Goal: Task Accomplishment & Management: Manage account settings

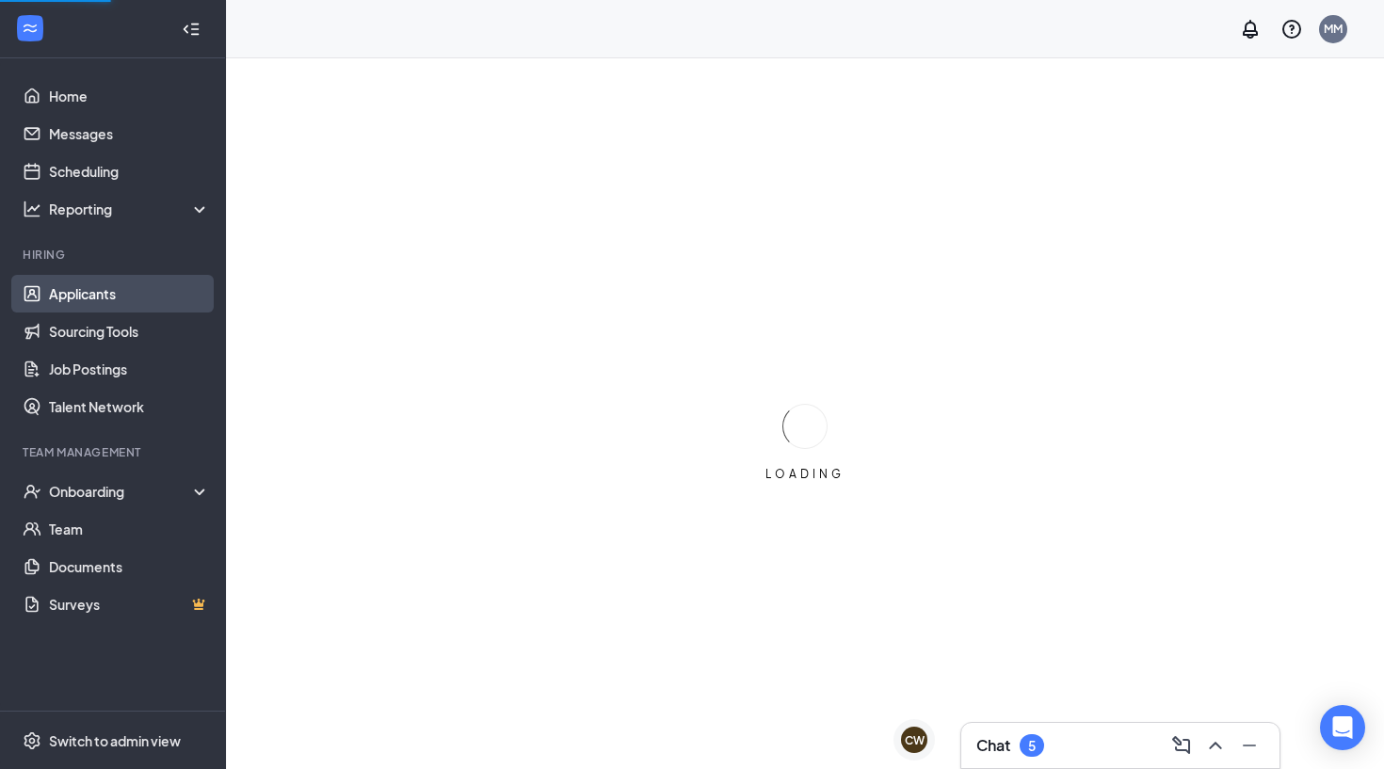
click at [95, 277] on link "Applicants" at bounding box center [129, 294] width 161 height 38
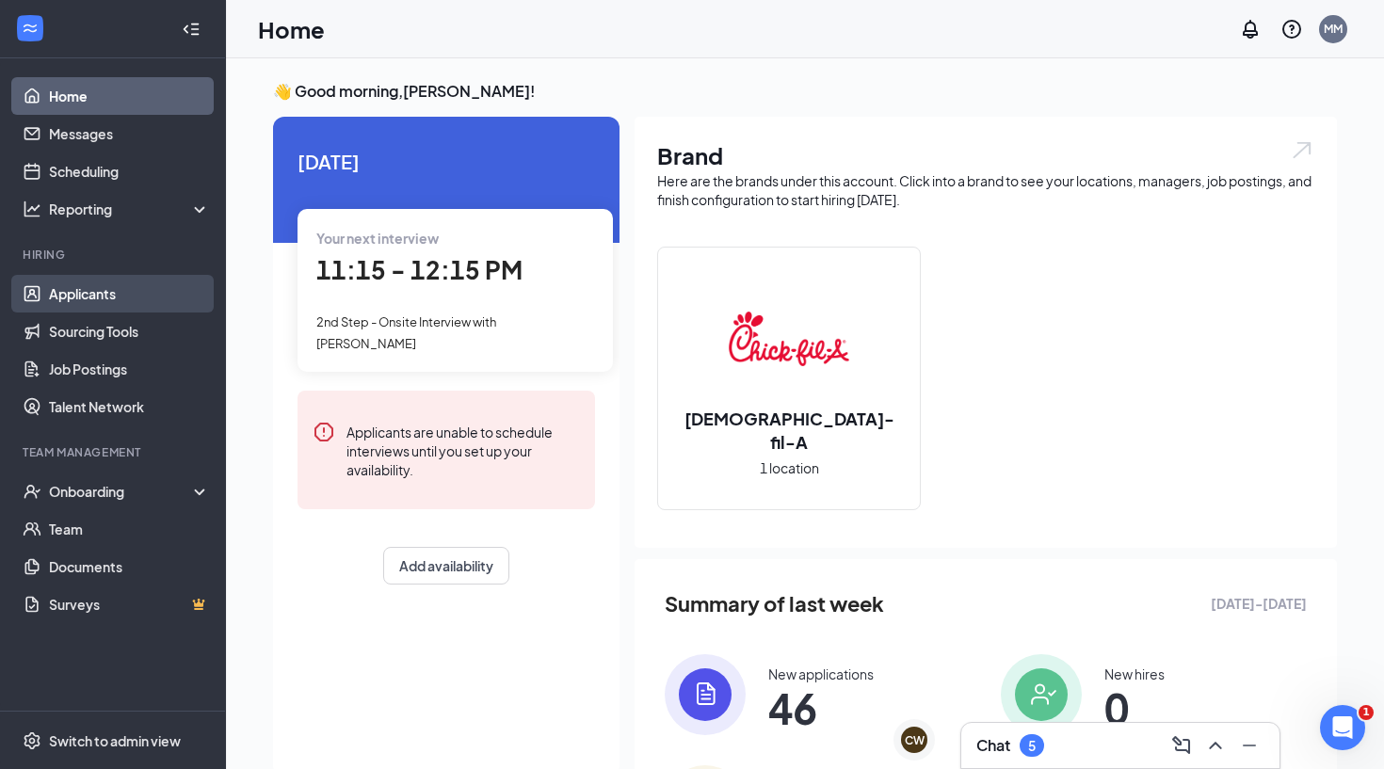
click at [137, 289] on link "Applicants" at bounding box center [129, 294] width 161 height 38
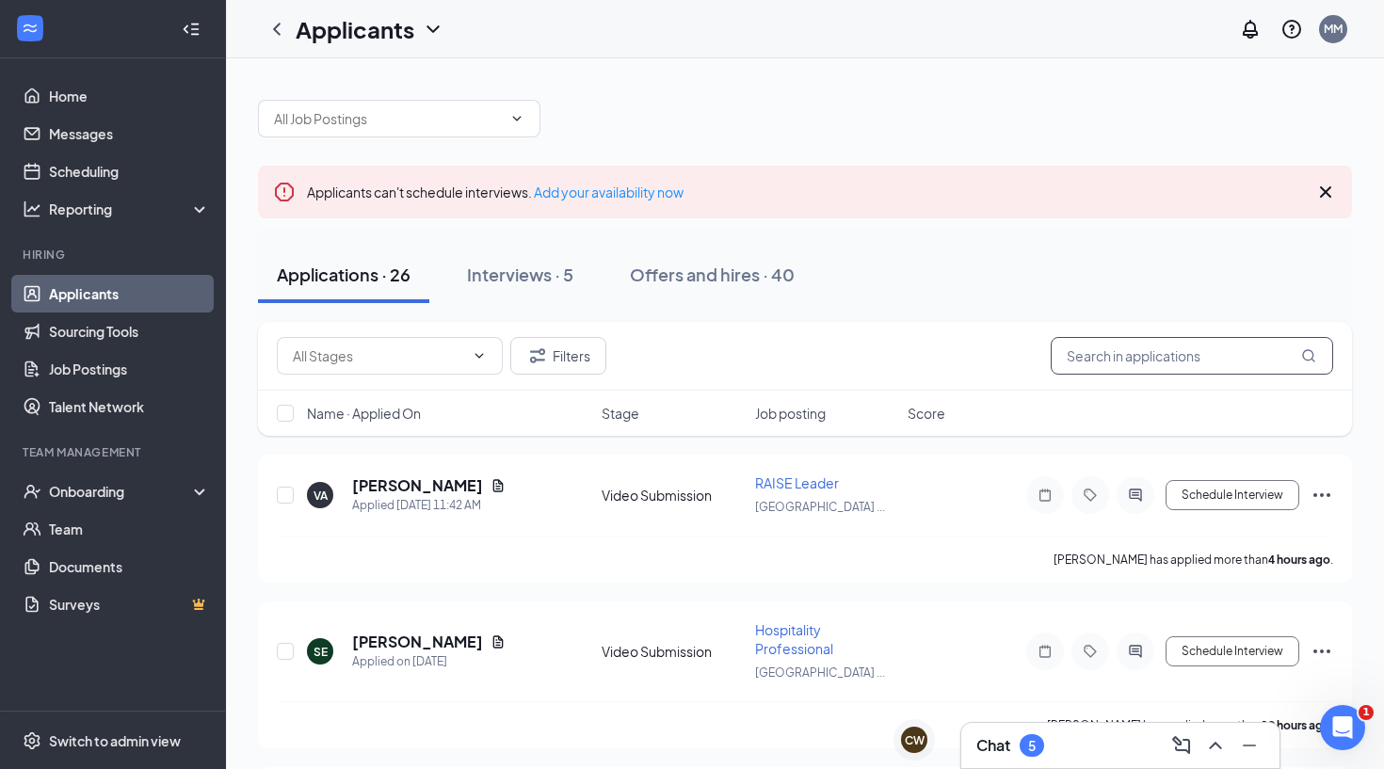
click at [1095, 366] on input "text" at bounding box center [1192, 356] width 282 height 38
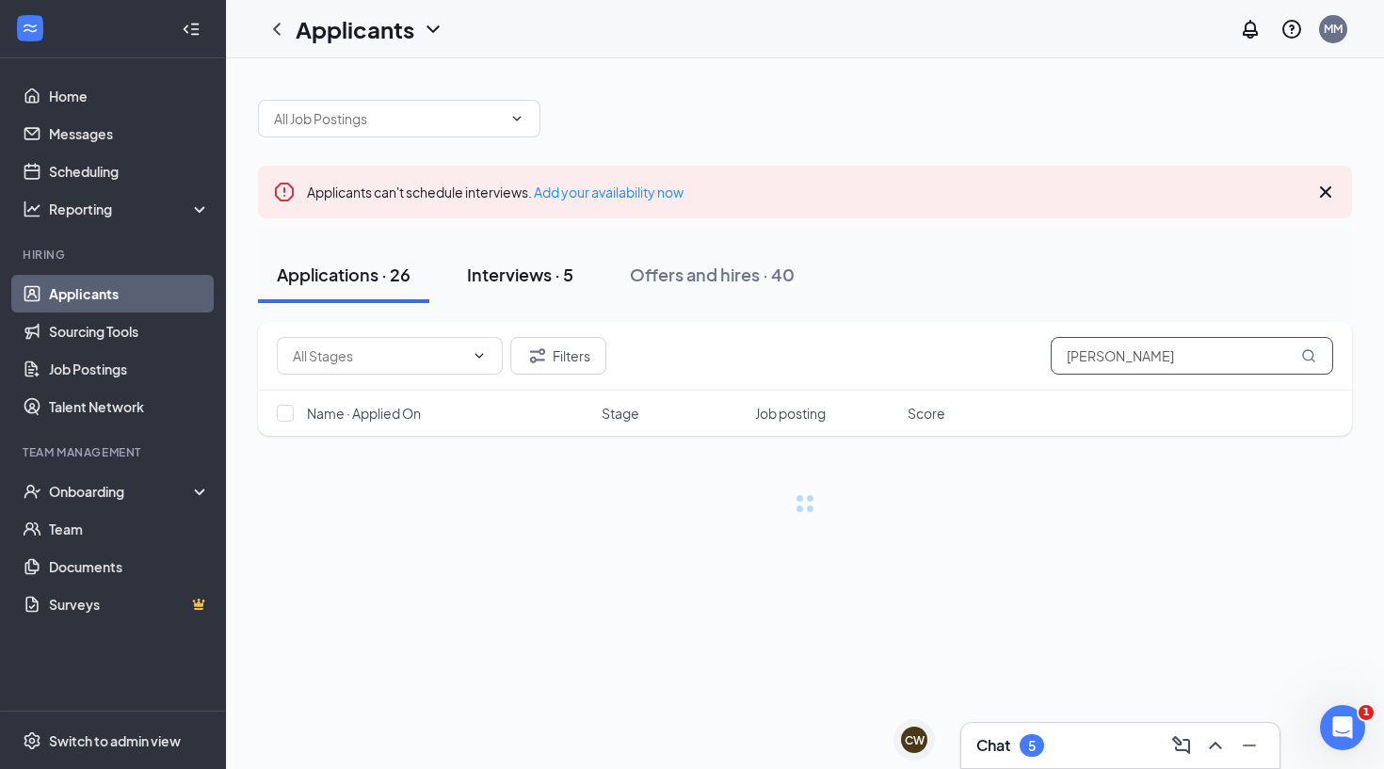
type input "[PERSON_NAME]"
click at [506, 269] on div "Interviews · 5" at bounding box center [520, 275] width 106 height 24
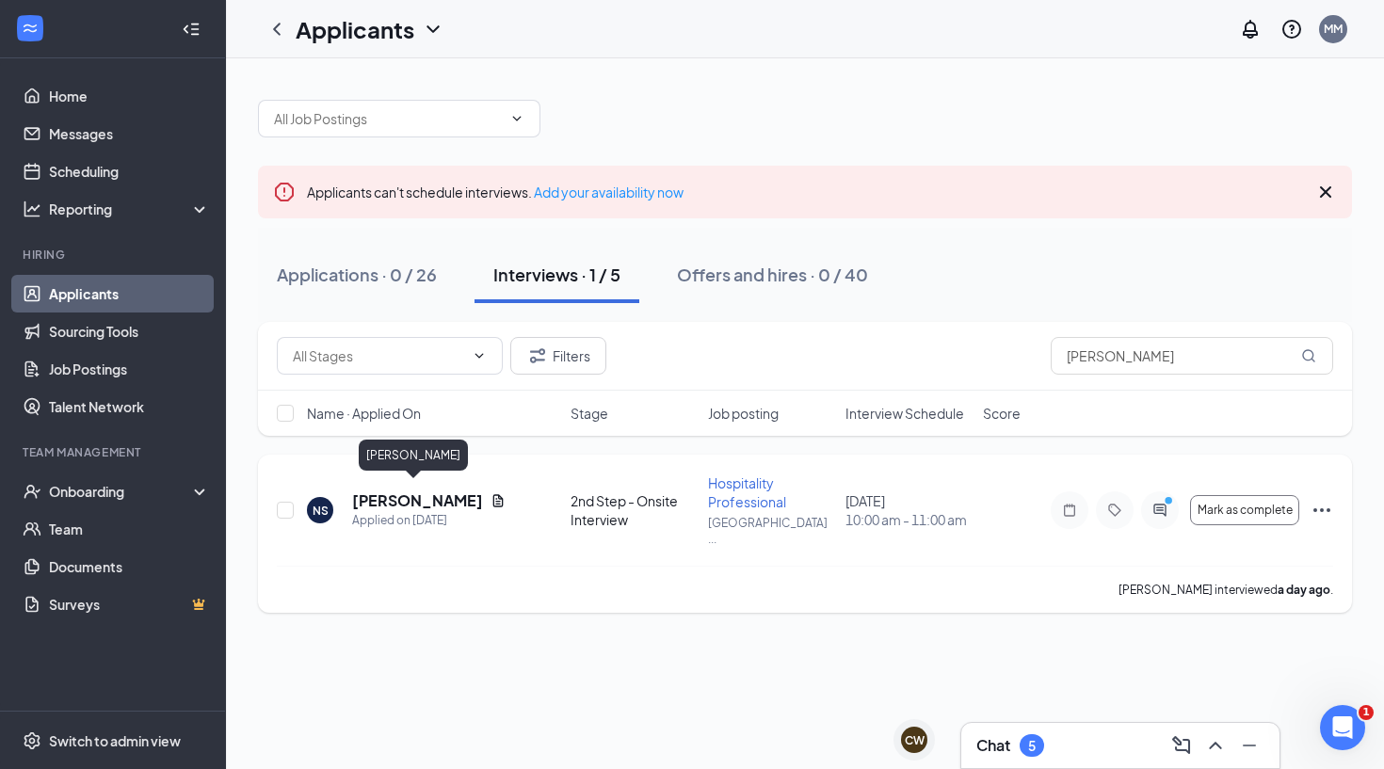
click at [423, 490] on h5 "[PERSON_NAME]" at bounding box center [417, 500] width 131 height 21
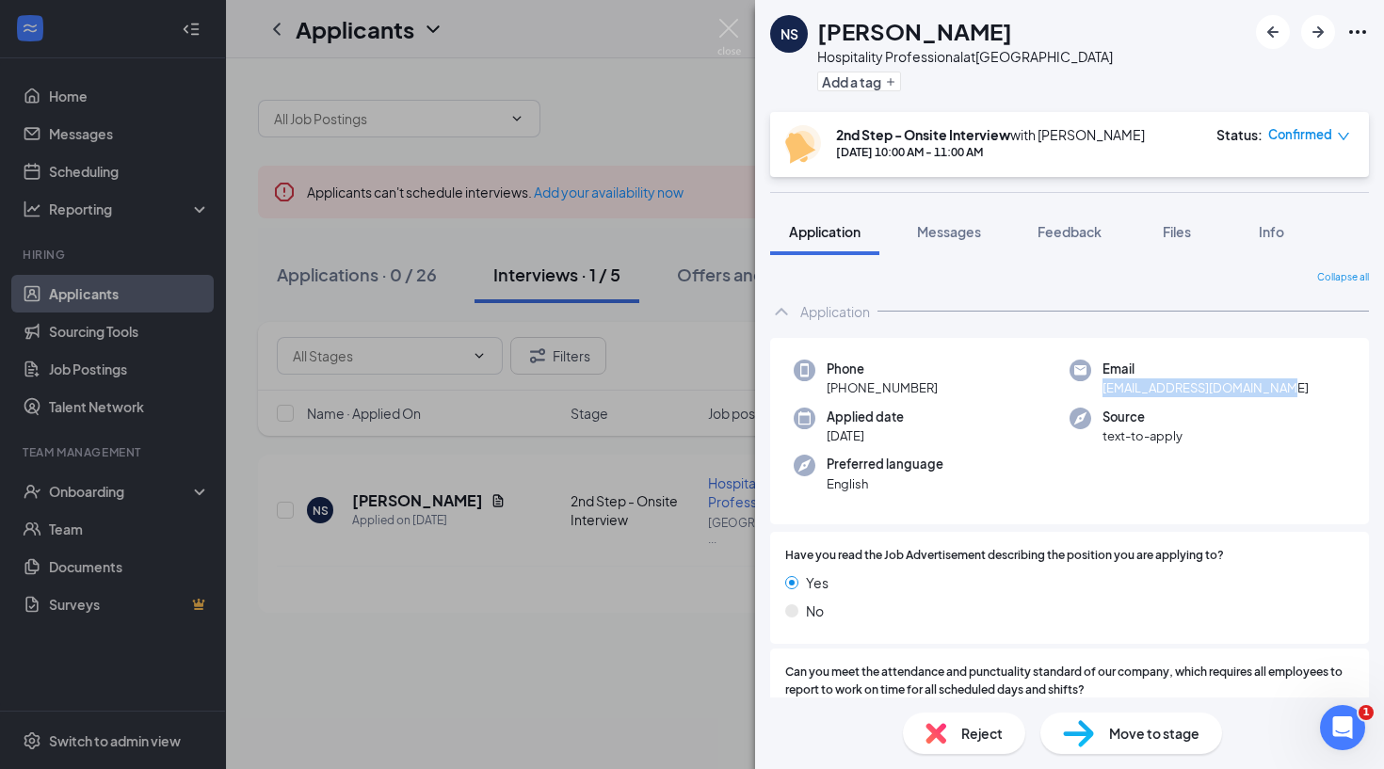
drag, startPoint x: 1279, startPoint y: 390, endPoint x: 1096, endPoint y: 391, distance: 183.6
click at [1096, 391] on div "Email [EMAIL_ADDRESS][DOMAIN_NAME]" at bounding box center [1207, 379] width 276 height 39
copy span "[EMAIL_ADDRESS][DOMAIN_NAME]"
click at [664, 442] on div "NS [PERSON_NAME] Hospitality Professional at [GEOGRAPHIC_DATA] Add a tag 2nd St…" at bounding box center [692, 384] width 1384 height 769
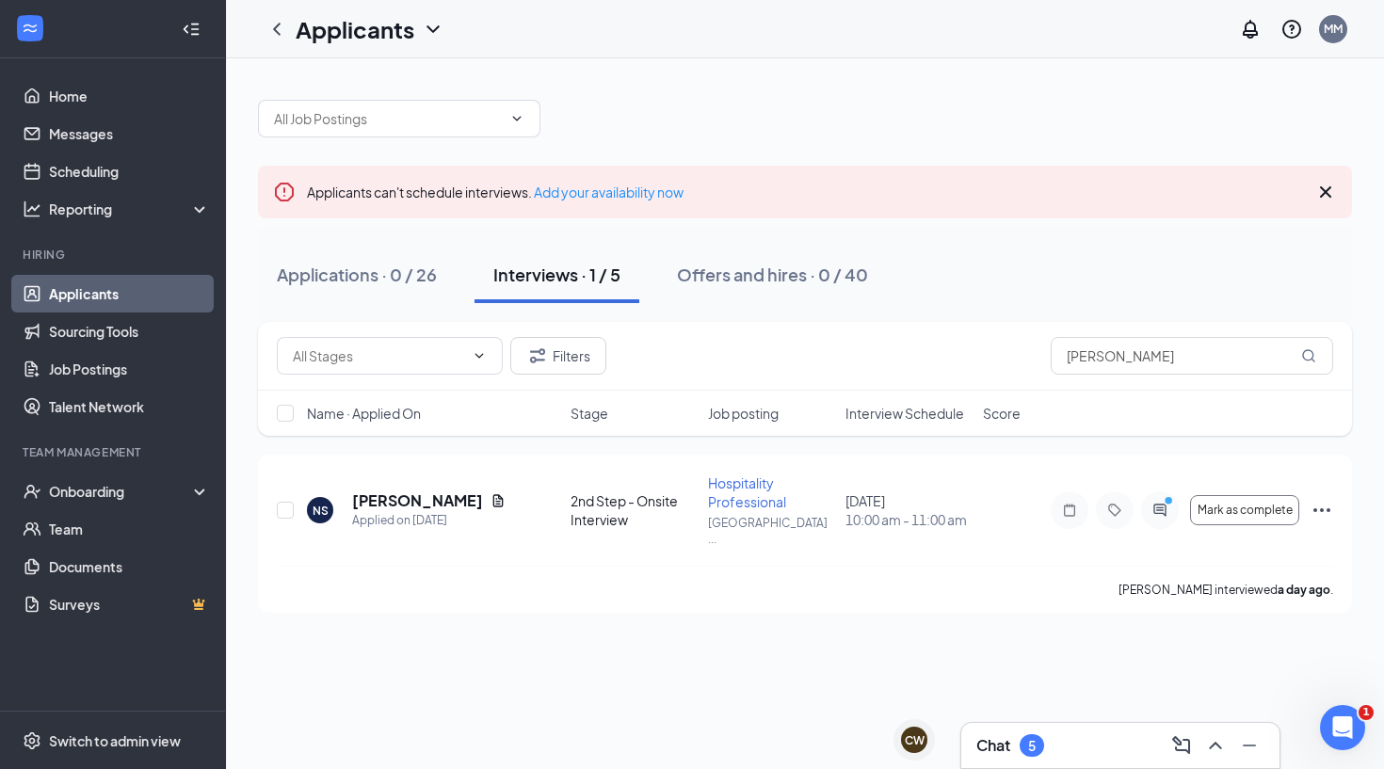
click at [1034, 738] on div "5" at bounding box center [1032, 746] width 8 height 16
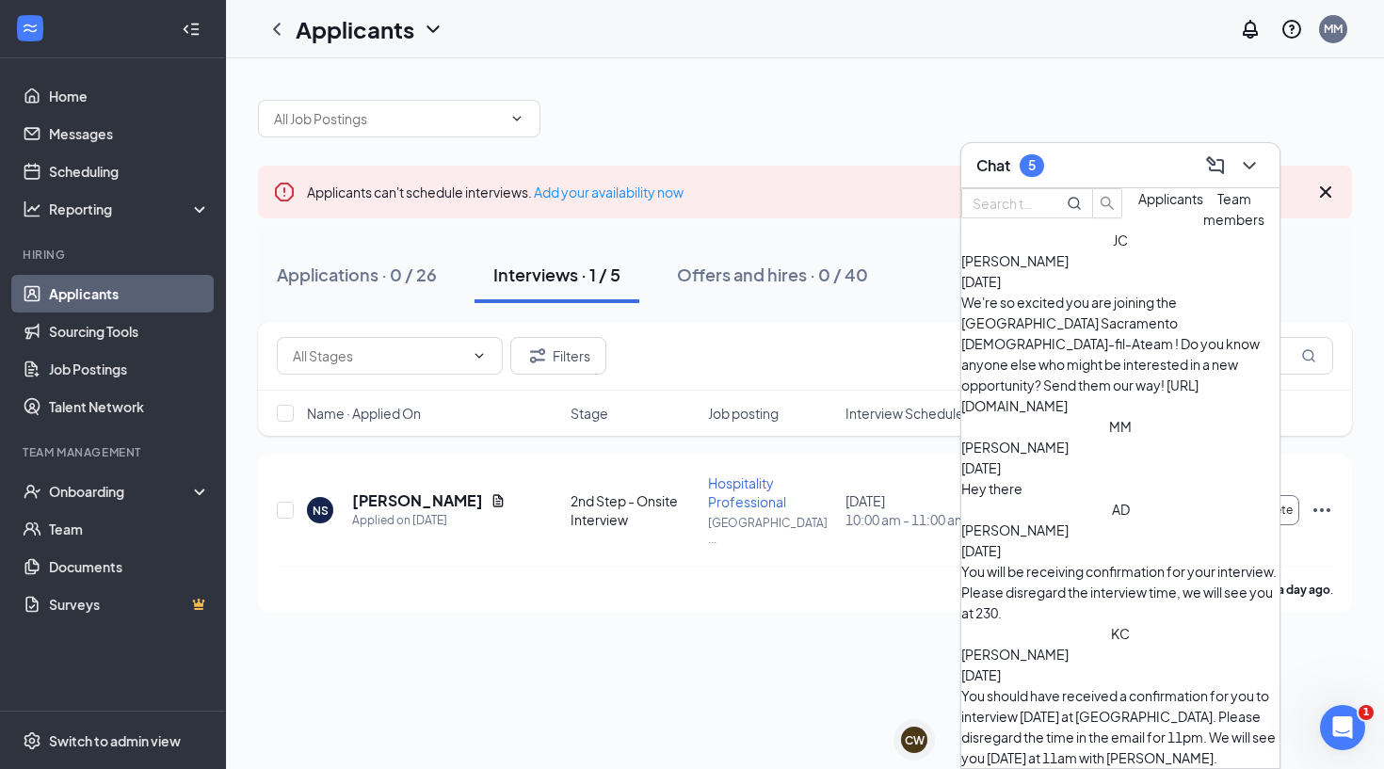
click at [1138, 207] on span "Applicants" at bounding box center [1170, 198] width 65 height 17
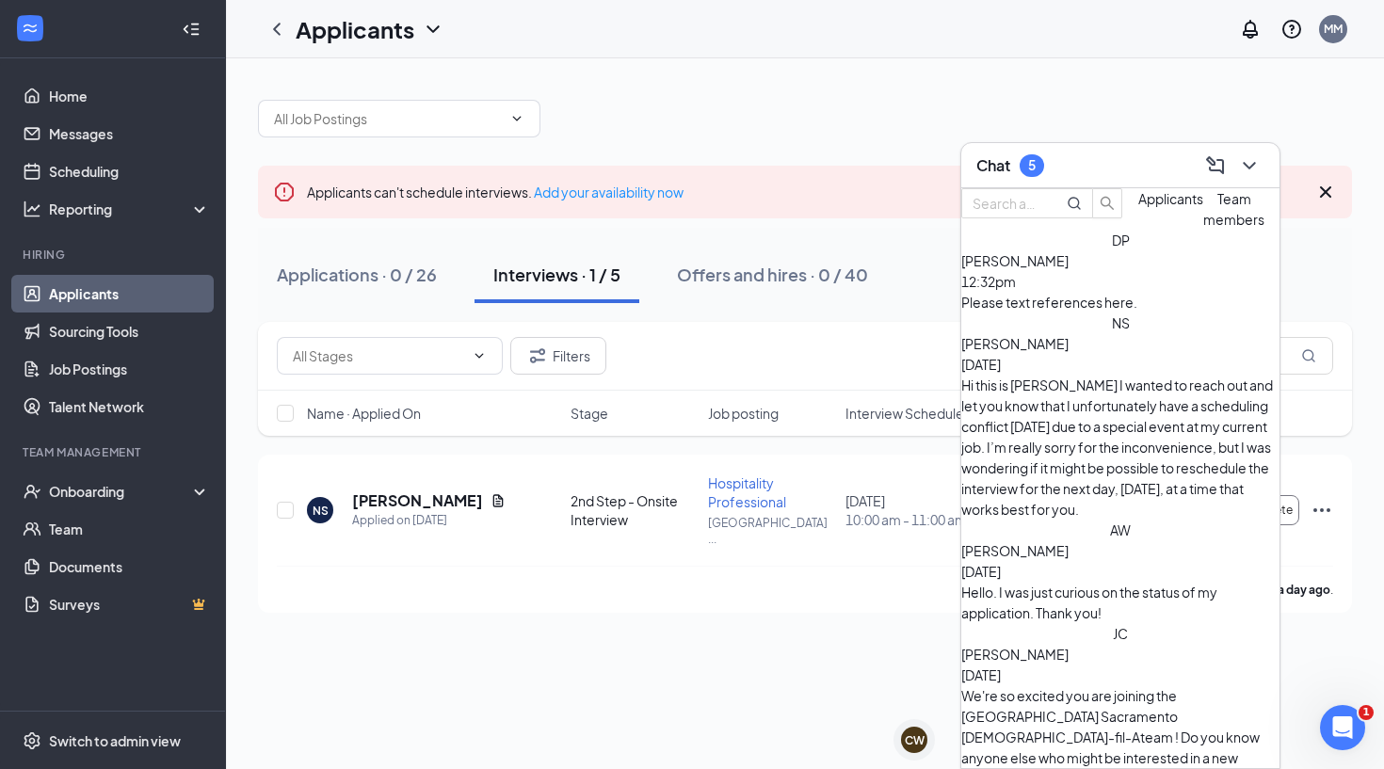
click at [1069, 410] on div "NS [PERSON_NAME] [DATE] Hi this is [PERSON_NAME] I wanted to reach out and let …" at bounding box center [1120, 416] width 318 height 207
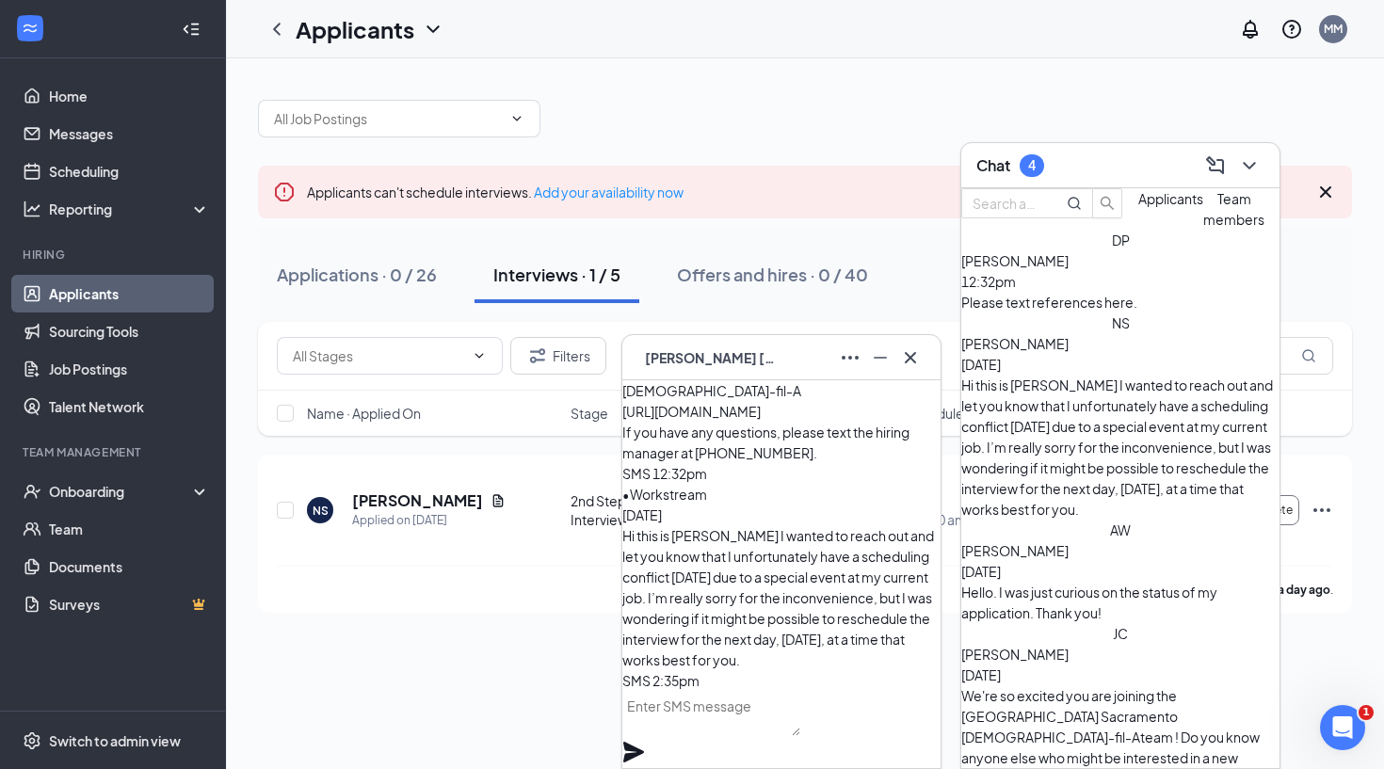
click at [761, 368] on div "NS [PERSON_NAME]" at bounding box center [781, 358] width 288 height 30
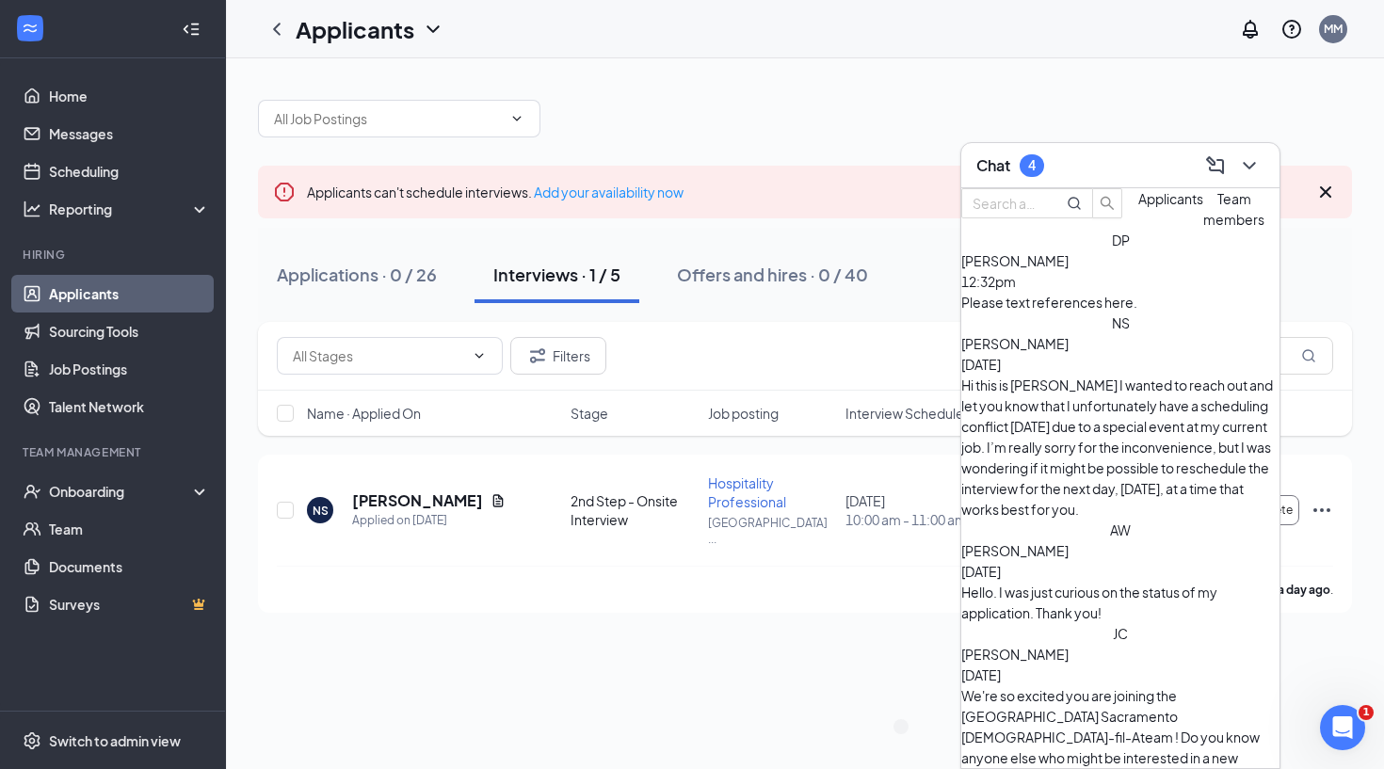
click at [691, 645] on div "Applicants can't schedule interviews. Add your availability now Applications · …" at bounding box center [805, 413] width 1158 height 711
click at [1085, 168] on div "Chat 4" at bounding box center [1120, 165] width 288 height 29
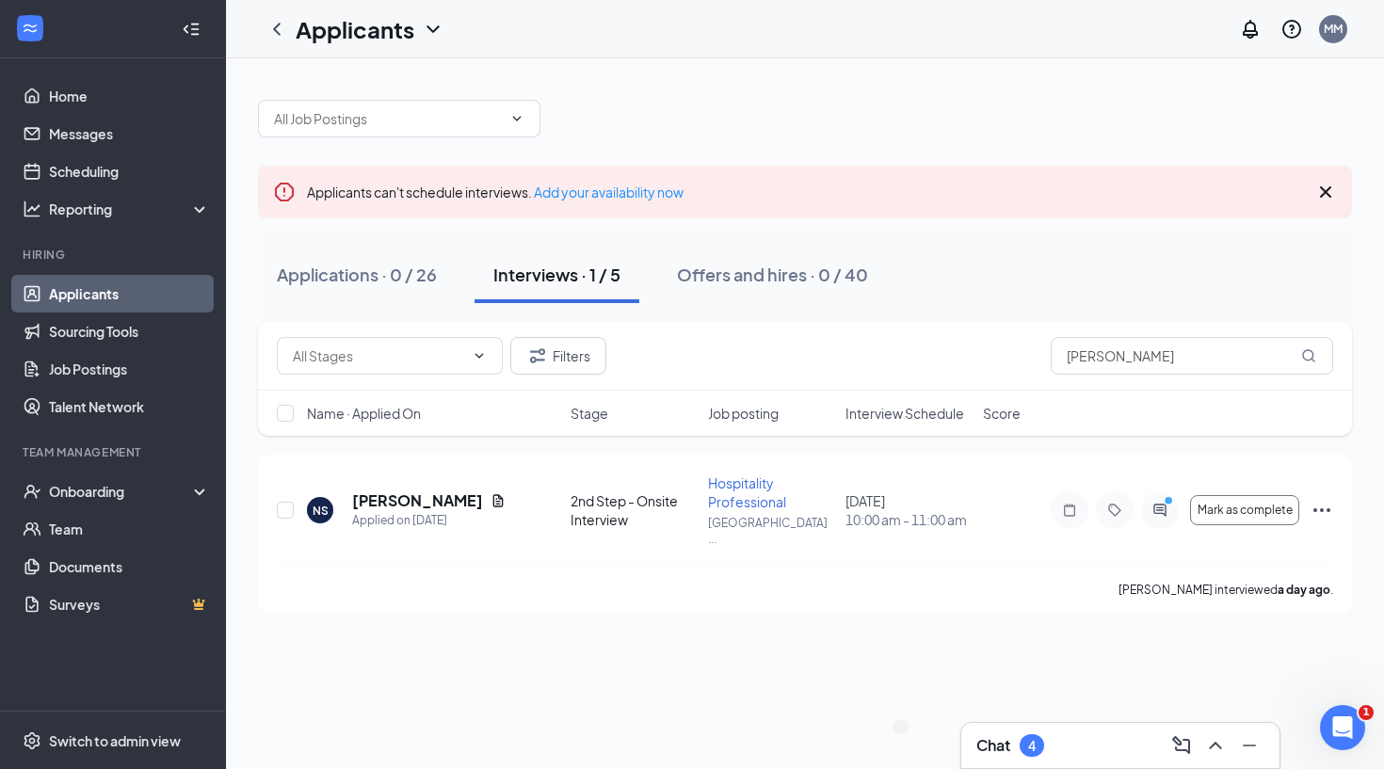
click at [153, 282] on link "Applicants" at bounding box center [129, 294] width 161 height 38
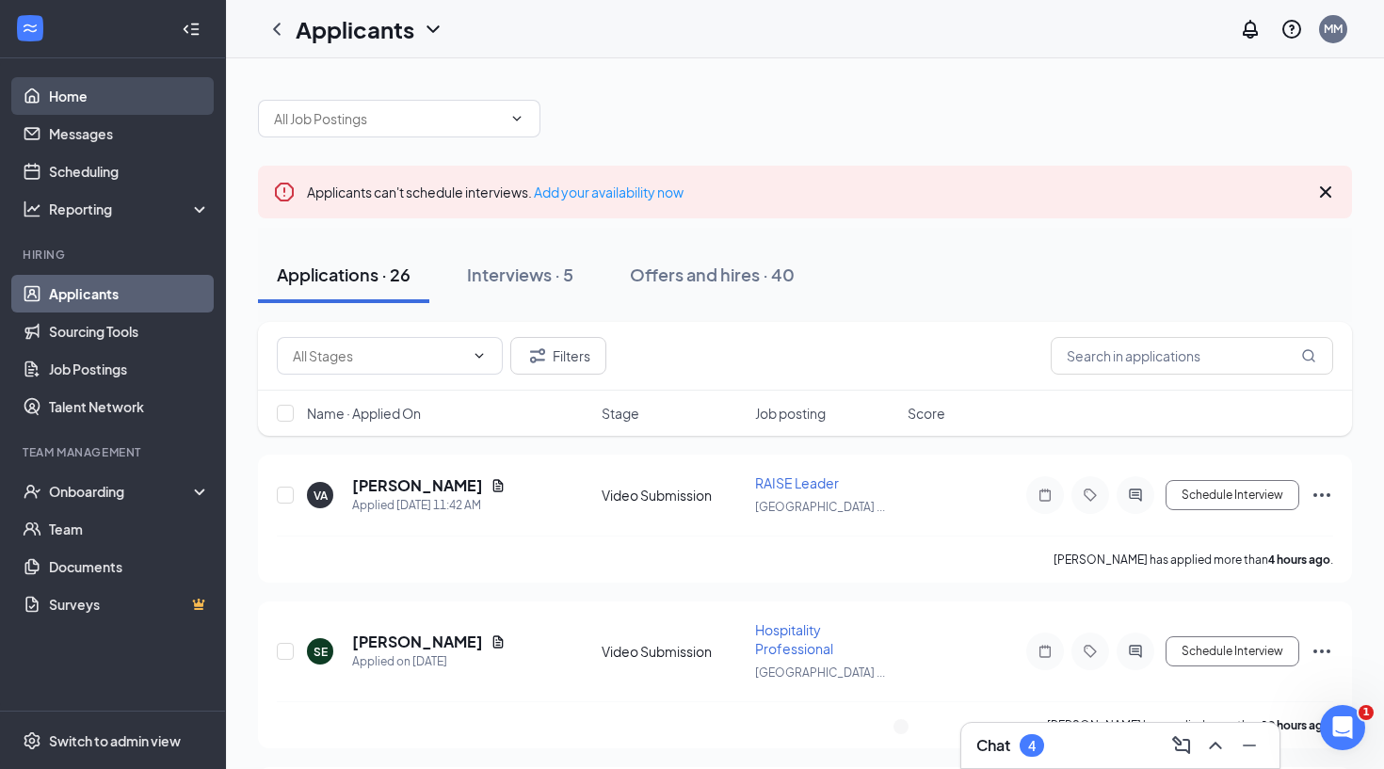
click at [180, 88] on link "Home" at bounding box center [129, 96] width 161 height 38
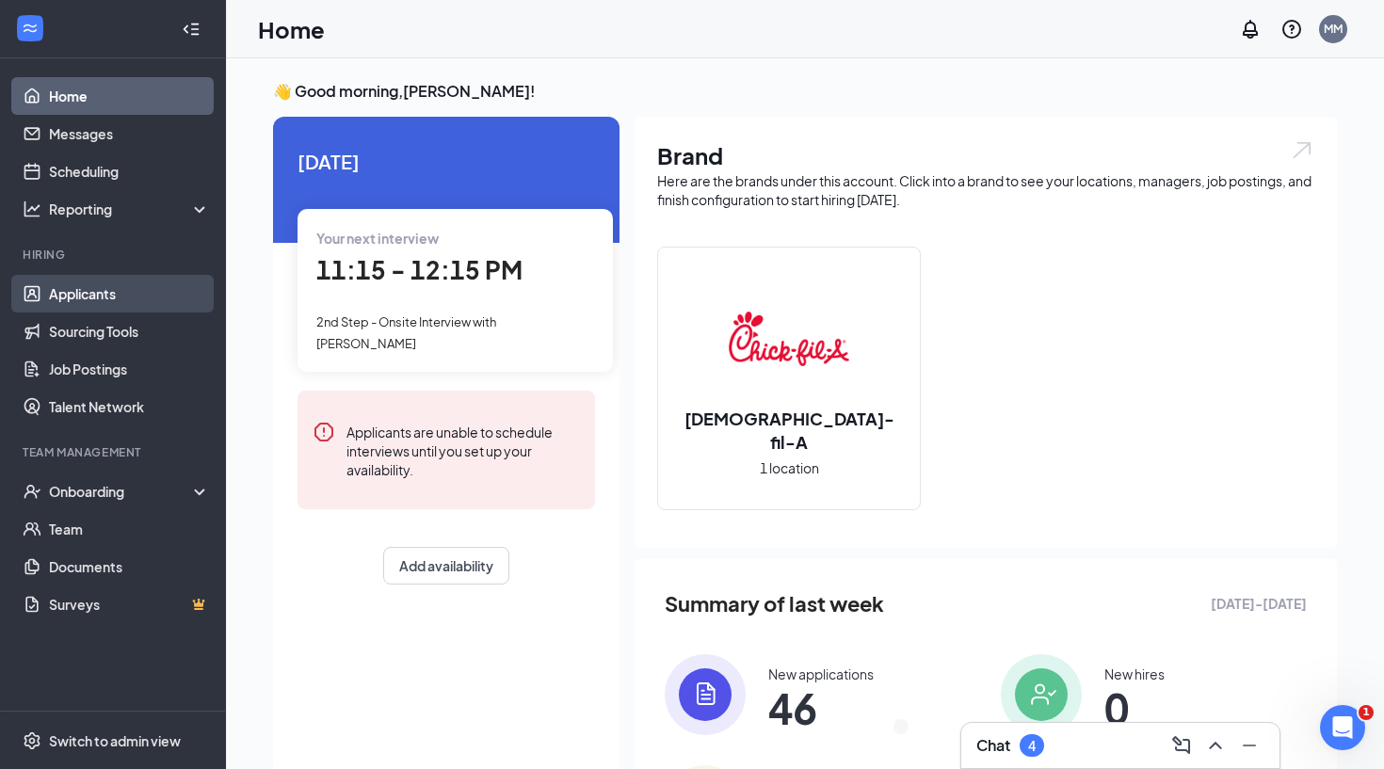
click at [112, 289] on link "Applicants" at bounding box center [129, 294] width 161 height 38
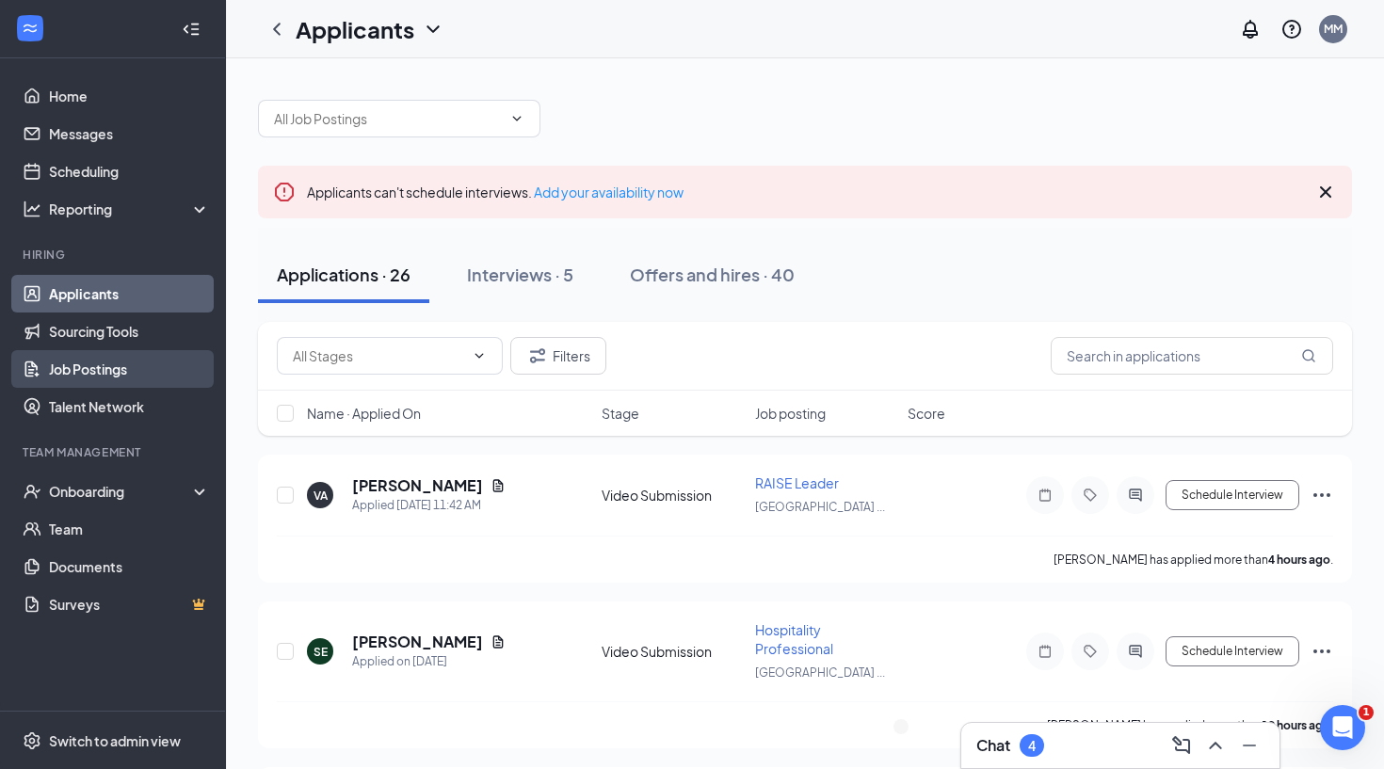
click at [70, 377] on link "Job Postings" at bounding box center [129, 369] width 161 height 38
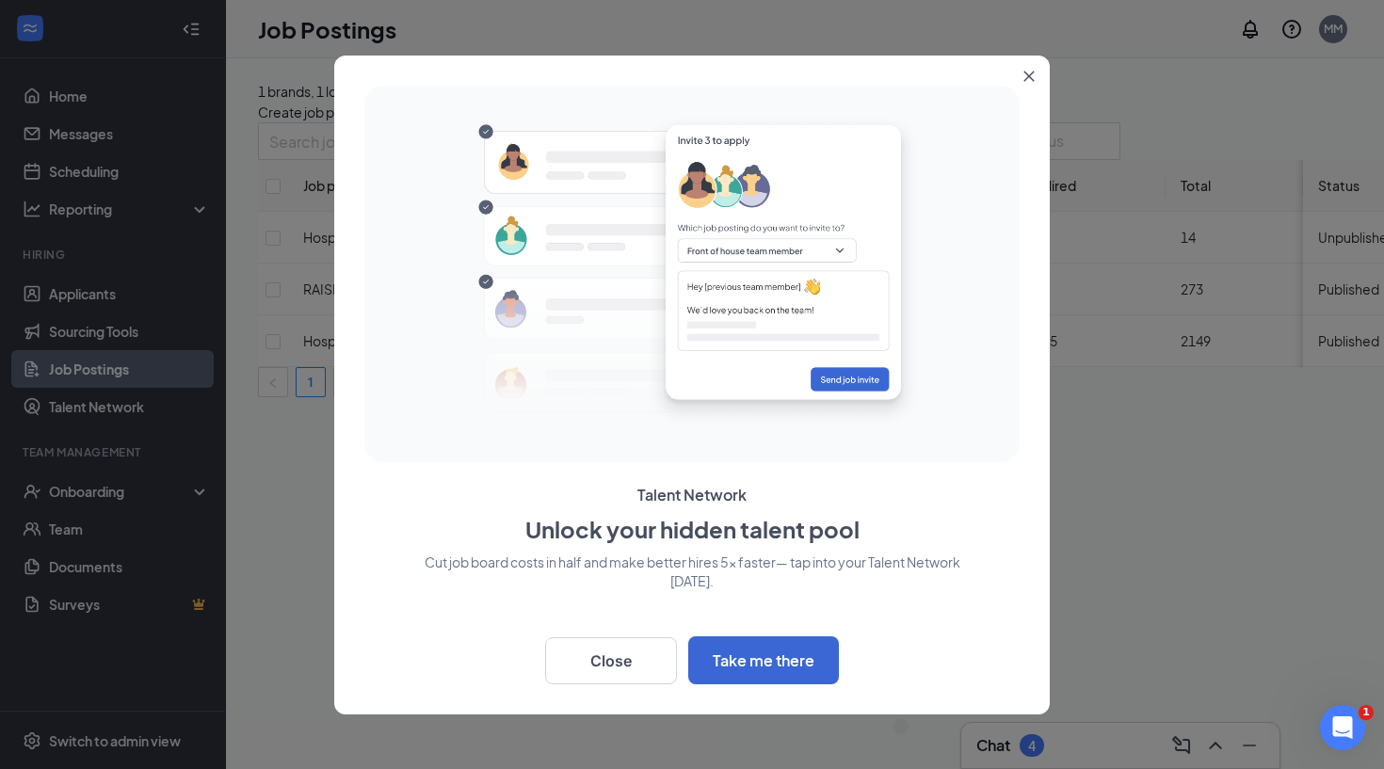
click at [1034, 72] on icon "Close" at bounding box center [1029, 76] width 10 height 10
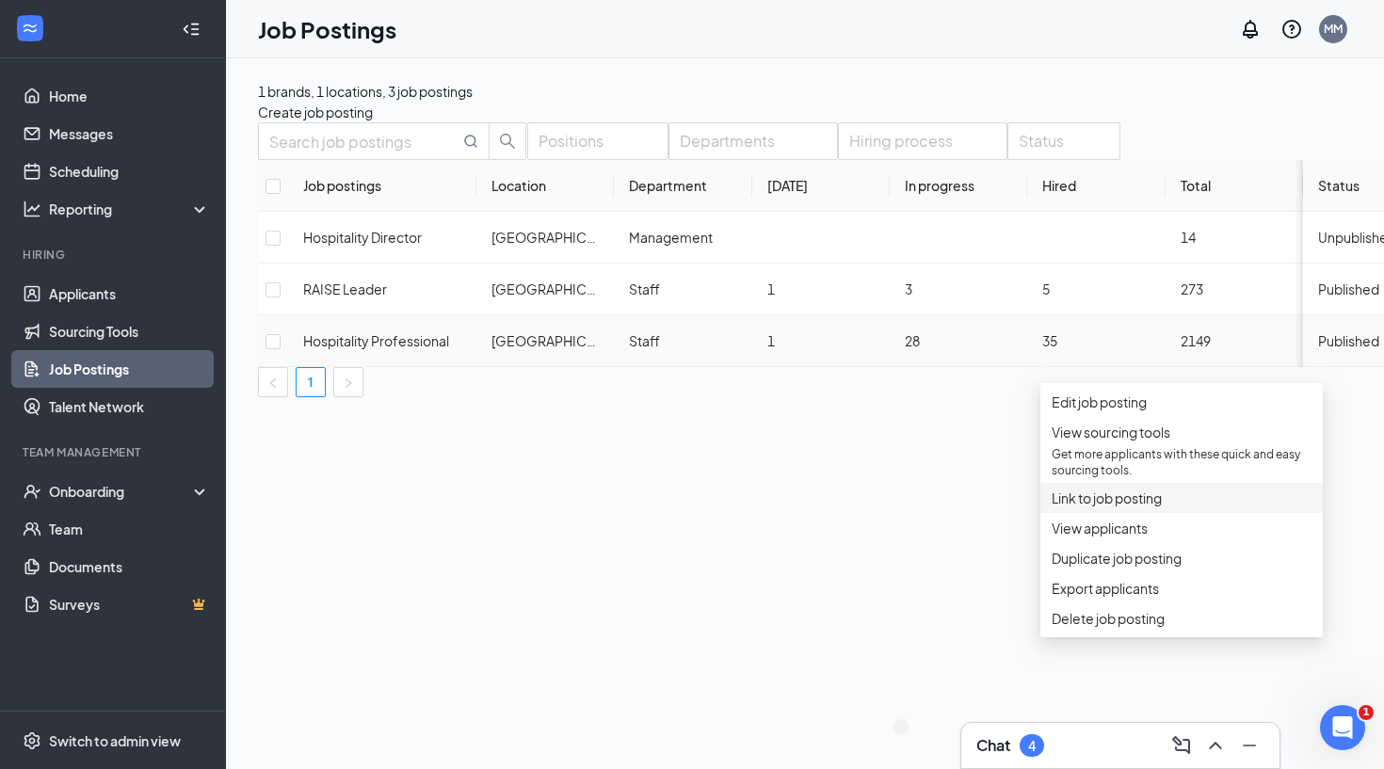
click at [1099, 506] on span "Link to job posting" at bounding box center [1107, 498] width 110 height 17
